Goal: Task Accomplishment & Management: Manage account settings

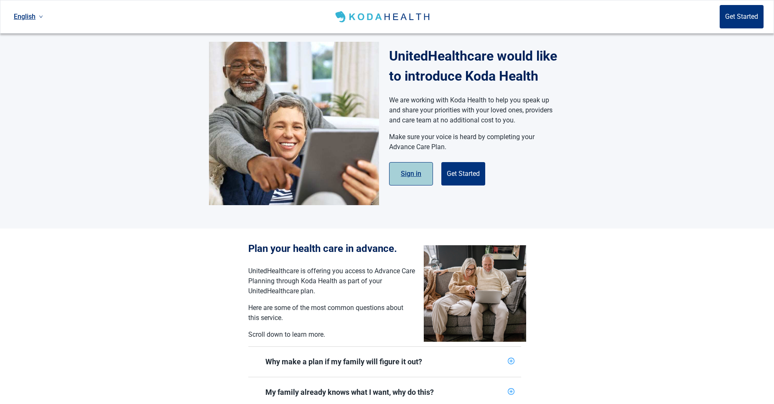
click at [407, 174] on button "Sign in" at bounding box center [411, 173] width 44 height 23
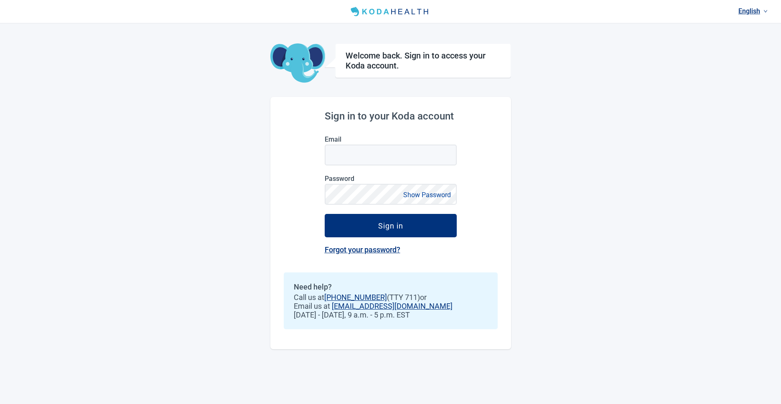
type input "[EMAIL_ADDRESS][DOMAIN_NAME]"
click at [407, 153] on input "[EMAIL_ADDRESS][DOMAIN_NAME]" at bounding box center [391, 155] width 132 height 21
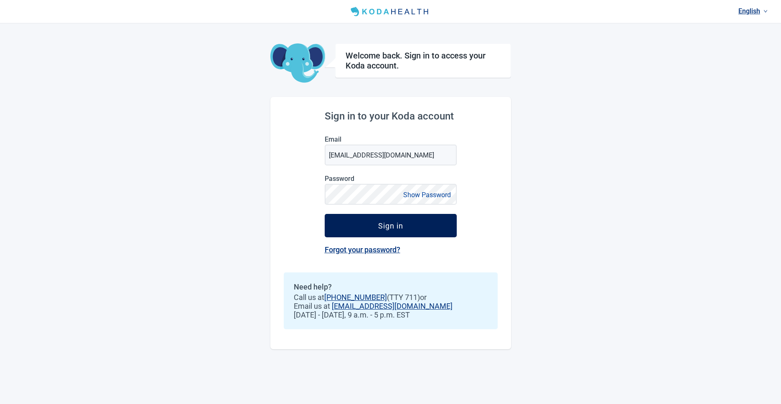
click at [387, 229] on div "Sign in" at bounding box center [390, 225] width 25 height 8
